Goal: Share content: Share content

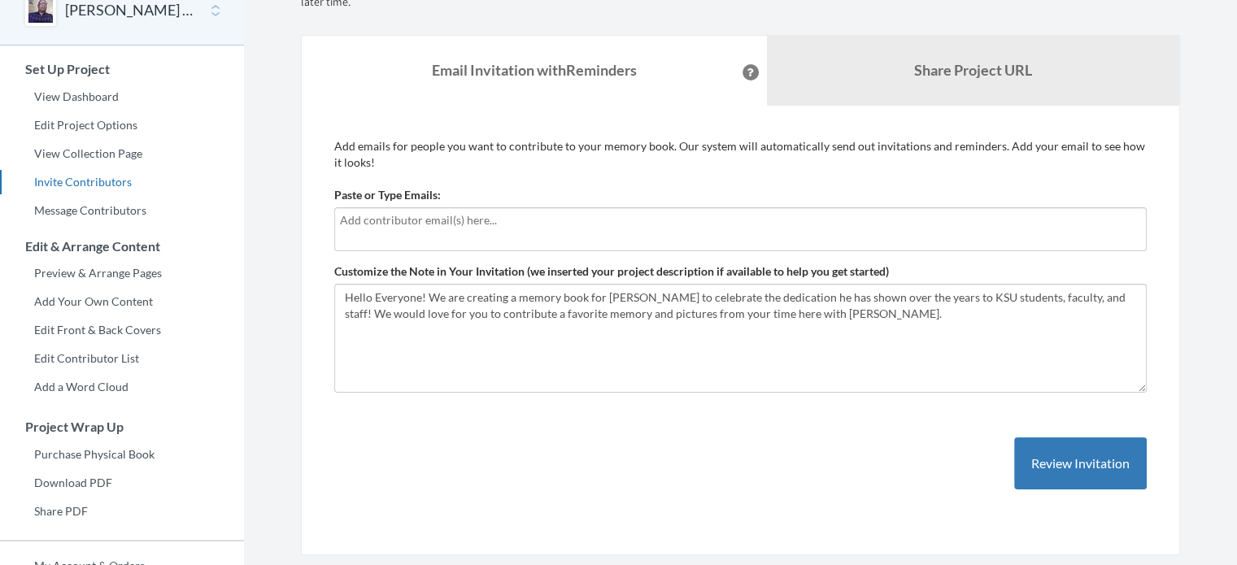
scroll to position [91, 0]
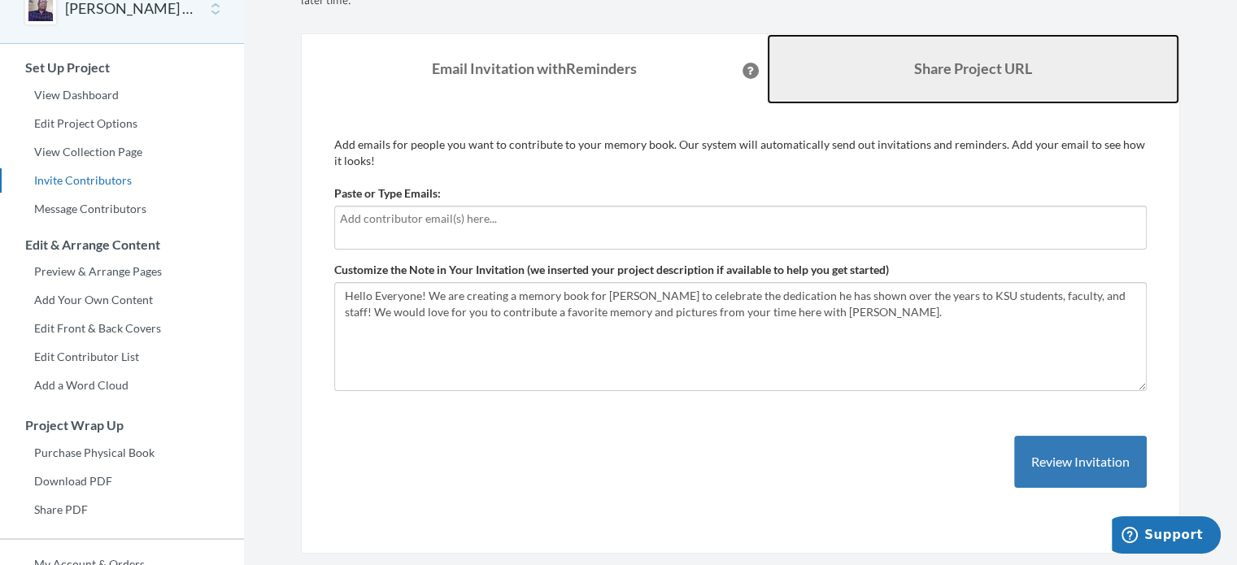
click at [967, 57] on link "Share Project URL" at bounding box center [973, 69] width 413 height 70
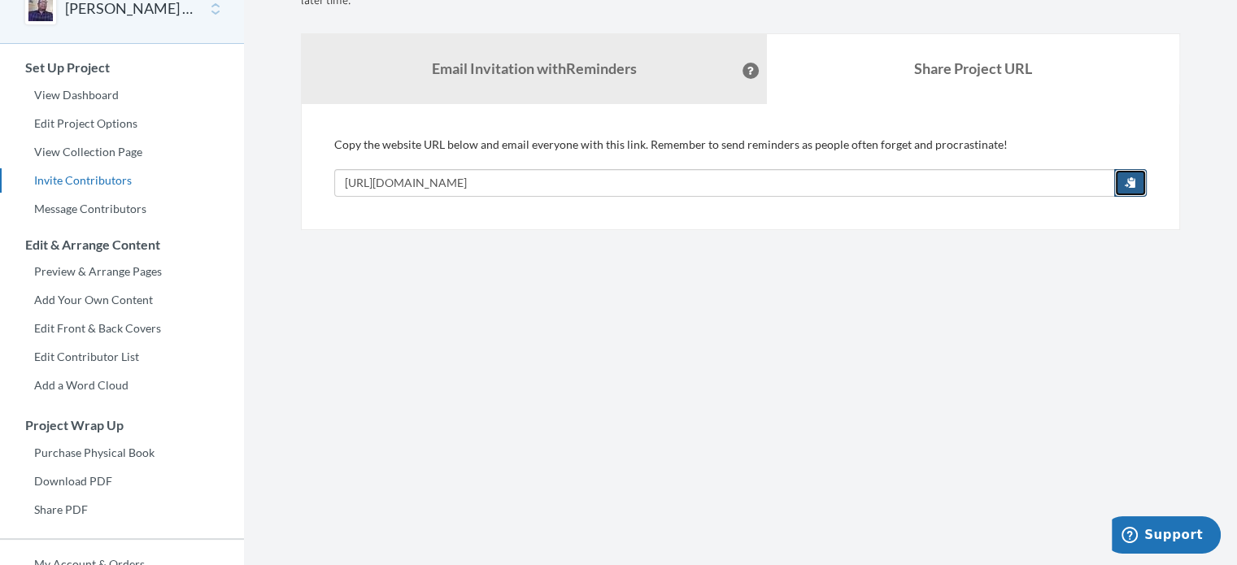
click at [1139, 192] on button "button" at bounding box center [1130, 183] width 33 height 28
click at [1134, 183] on span "button" at bounding box center [1130, 181] width 11 height 11
click at [71, 127] on link "Edit Project Options" at bounding box center [122, 123] width 244 height 24
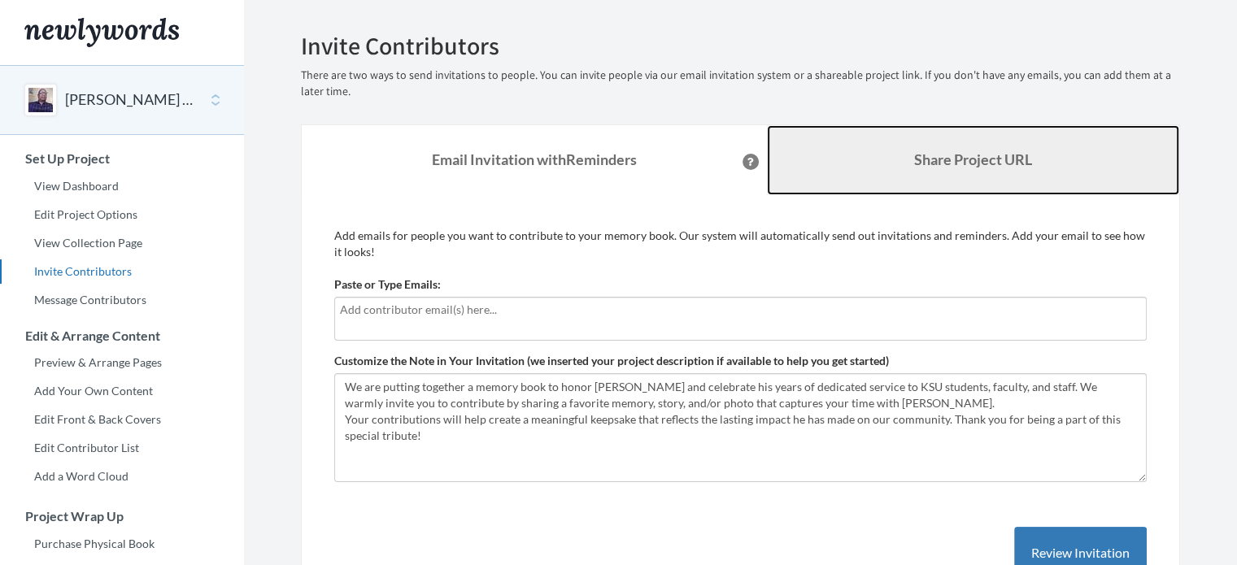
click at [1004, 174] on link "Share Project URL" at bounding box center [973, 160] width 413 height 70
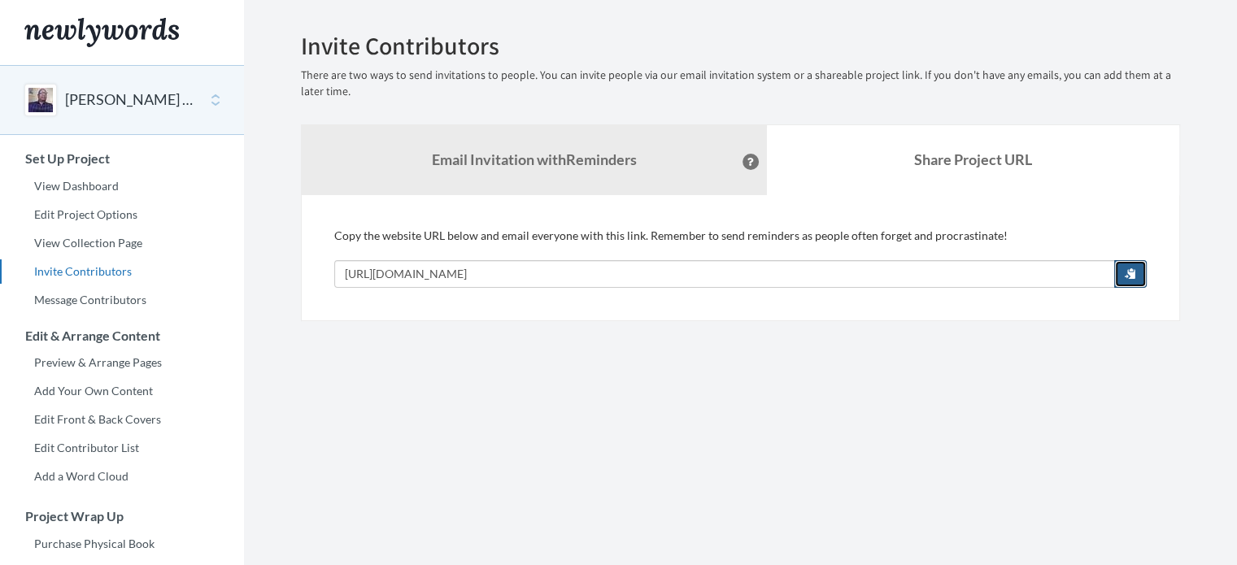
click at [1122, 276] on button "button" at bounding box center [1130, 274] width 33 height 28
click at [1131, 278] on span "button" at bounding box center [1130, 273] width 11 height 11
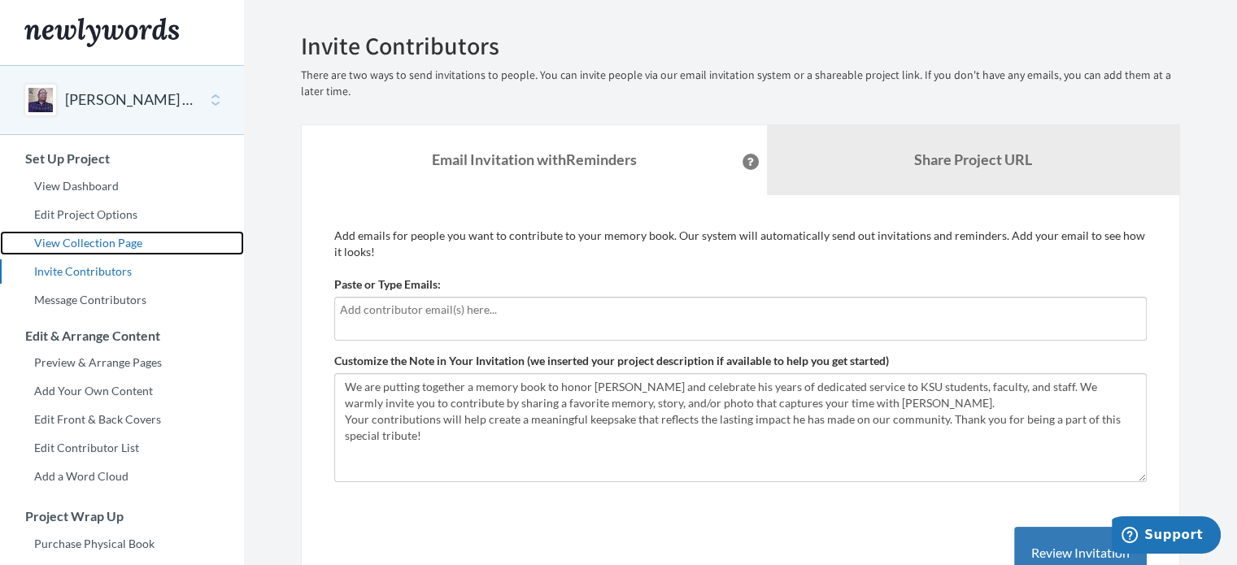
click at [83, 240] on link "View Collection Page" at bounding box center [122, 243] width 244 height 24
